Goal: Task Accomplishment & Management: Manage account settings

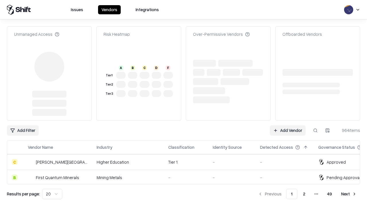
click at [288, 126] on link "Add Vendor" at bounding box center [288, 131] width 36 height 10
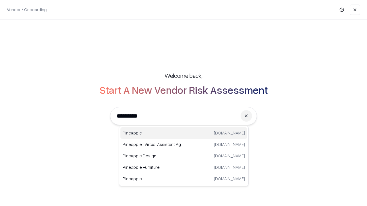
click at [184, 133] on div "Pineapple [DOMAIN_NAME]" at bounding box center [183, 133] width 127 height 11
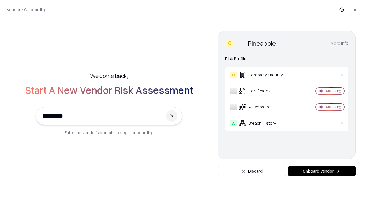
type input "*********"
click at [322, 172] on button "Onboard Vendor" at bounding box center [321, 171] width 67 height 10
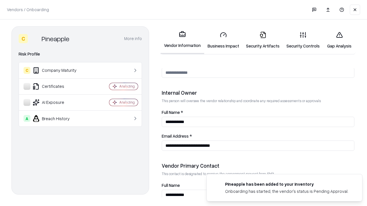
scroll to position [297, 0]
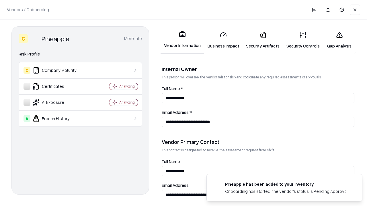
click at [263, 40] on link "Security Artifacts" at bounding box center [263, 40] width 40 height 27
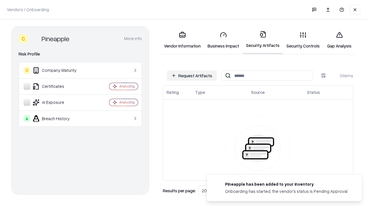
click at [192, 76] on button "Request Artifacts" at bounding box center [192, 76] width 50 height 10
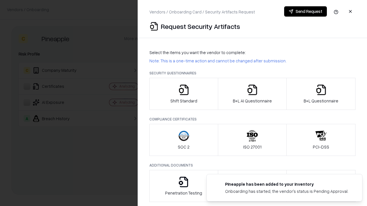
click at [321, 94] on icon "button" at bounding box center [320, 89] width 11 height 11
click at [252, 94] on icon "button" at bounding box center [252, 89] width 11 height 11
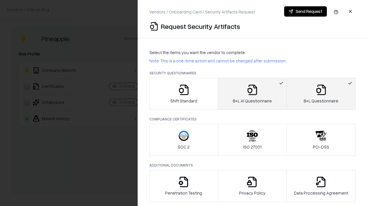
click at [305, 11] on button "Send Request" at bounding box center [305, 11] width 43 height 10
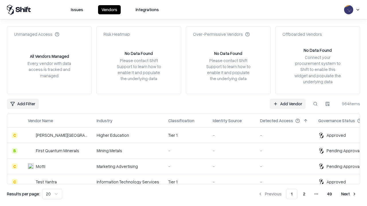
click at [288, 104] on link "Add Vendor" at bounding box center [288, 104] width 36 height 10
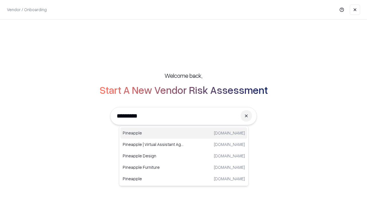
click at [184, 133] on div "Pineapple [DOMAIN_NAME]" at bounding box center [183, 133] width 127 height 11
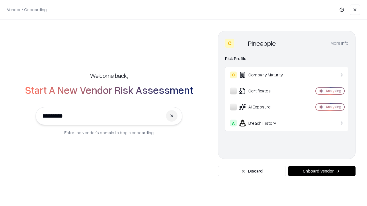
type input "*********"
click at [322, 172] on button "Onboard Vendor" at bounding box center [321, 171] width 67 height 10
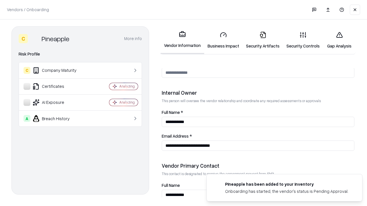
scroll to position [297, 0]
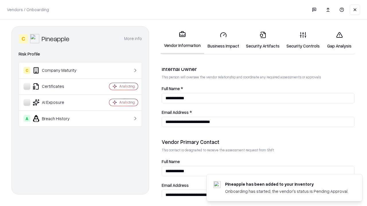
click at [339, 40] on link "Gap Analysis" at bounding box center [339, 40] width 32 height 27
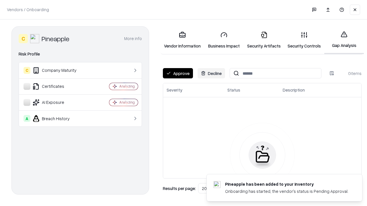
click at [178, 73] on button "Approve" at bounding box center [178, 73] width 30 height 10
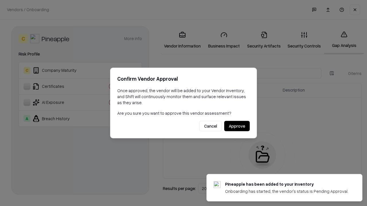
click at [237, 126] on button "Approve" at bounding box center [237, 126] width 26 height 10
